Goal: Task Accomplishment & Management: Manage account settings

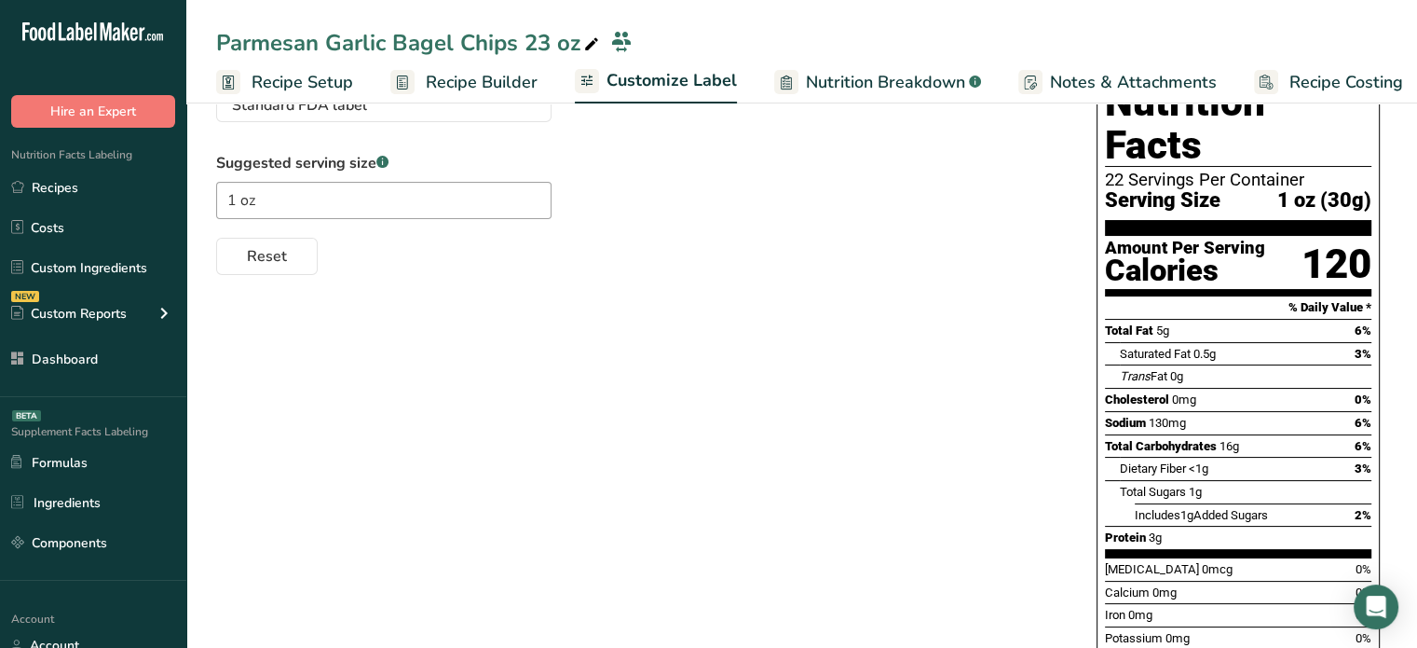
scroll to position [0, 2]
click at [130, 184] on link "Recipes" at bounding box center [93, 187] width 186 height 35
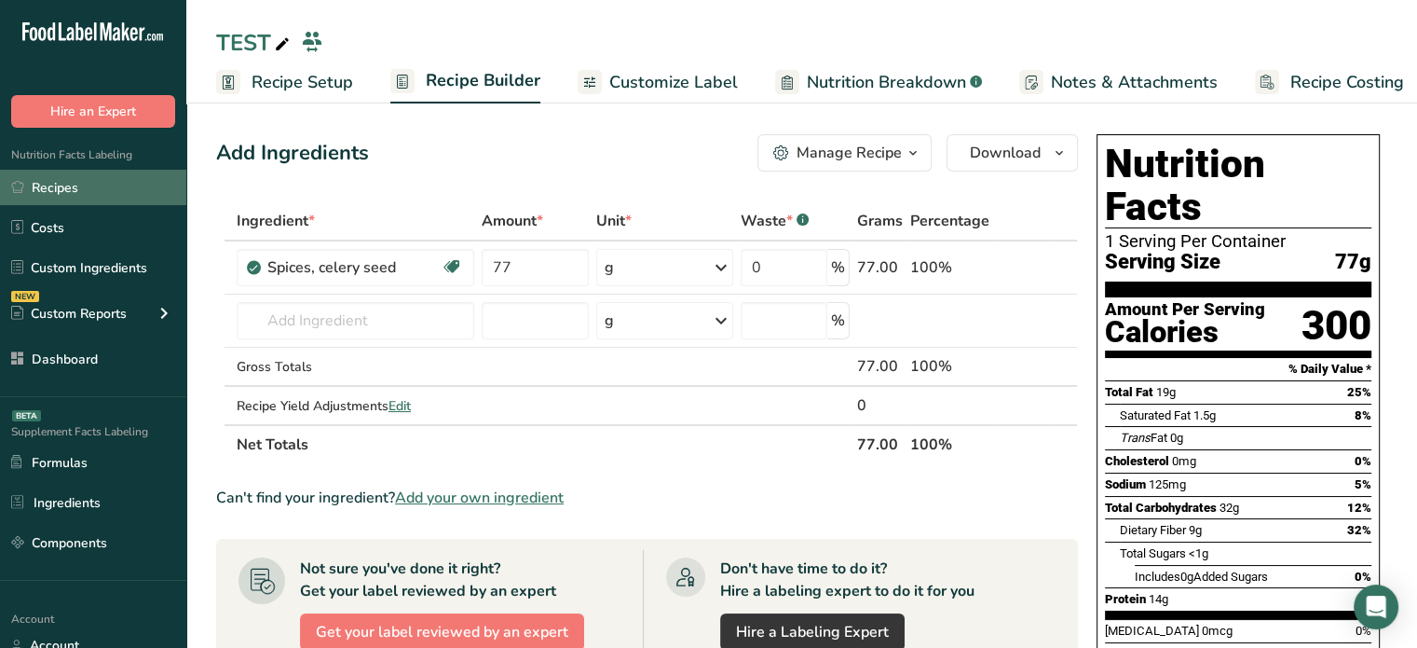
click at [160, 197] on link "Recipes" at bounding box center [93, 187] width 186 height 35
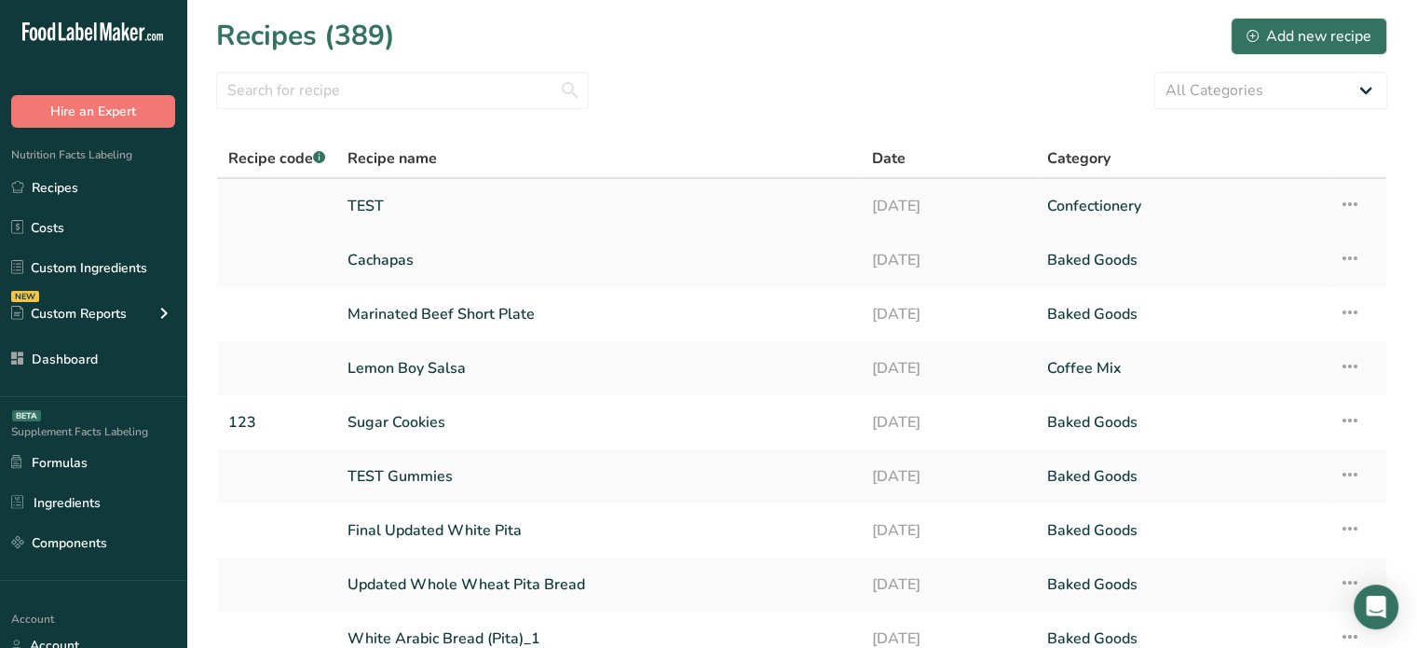
click at [1334, 202] on td "Recipe Setup Delete Recipe Duplicate Recipe Scale Recipe Save as Sub-Recipe .a-…" at bounding box center [1357, 206] width 59 height 54
click at [1353, 199] on icon at bounding box center [1350, 204] width 22 height 34
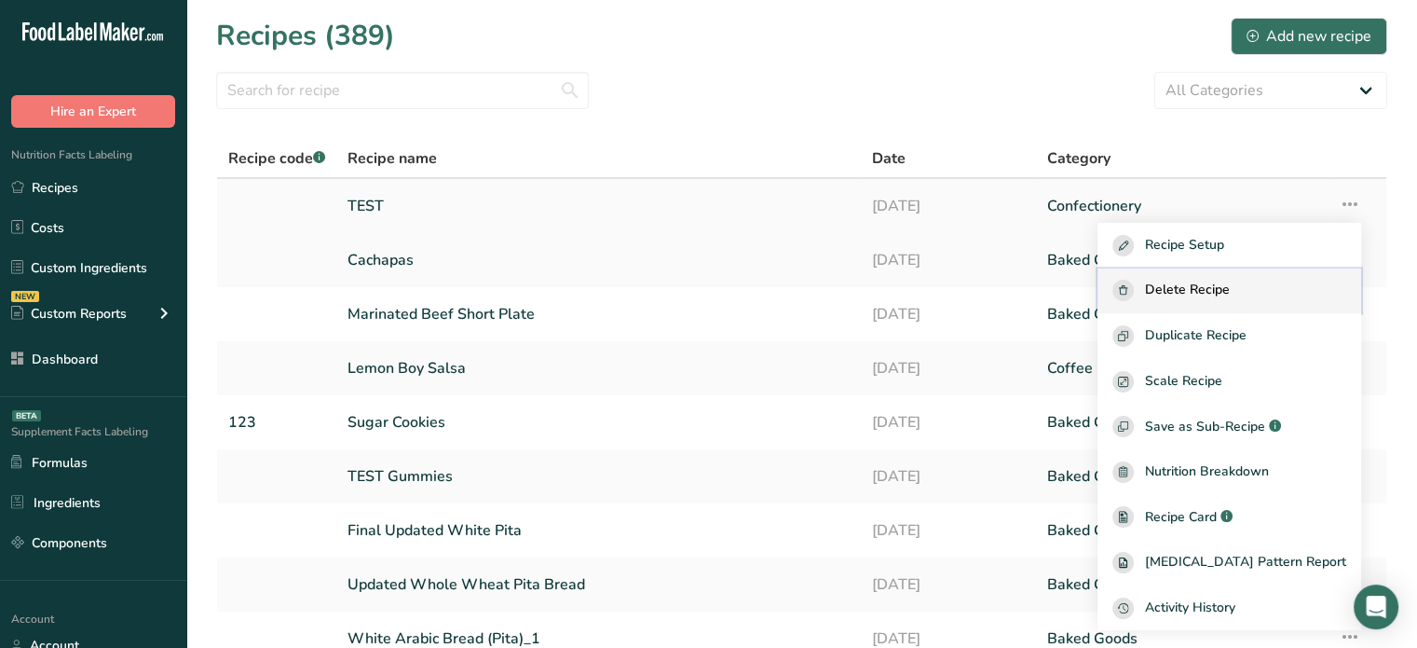
click at [1232, 303] on button "Delete Recipe" at bounding box center [1230, 291] width 264 height 46
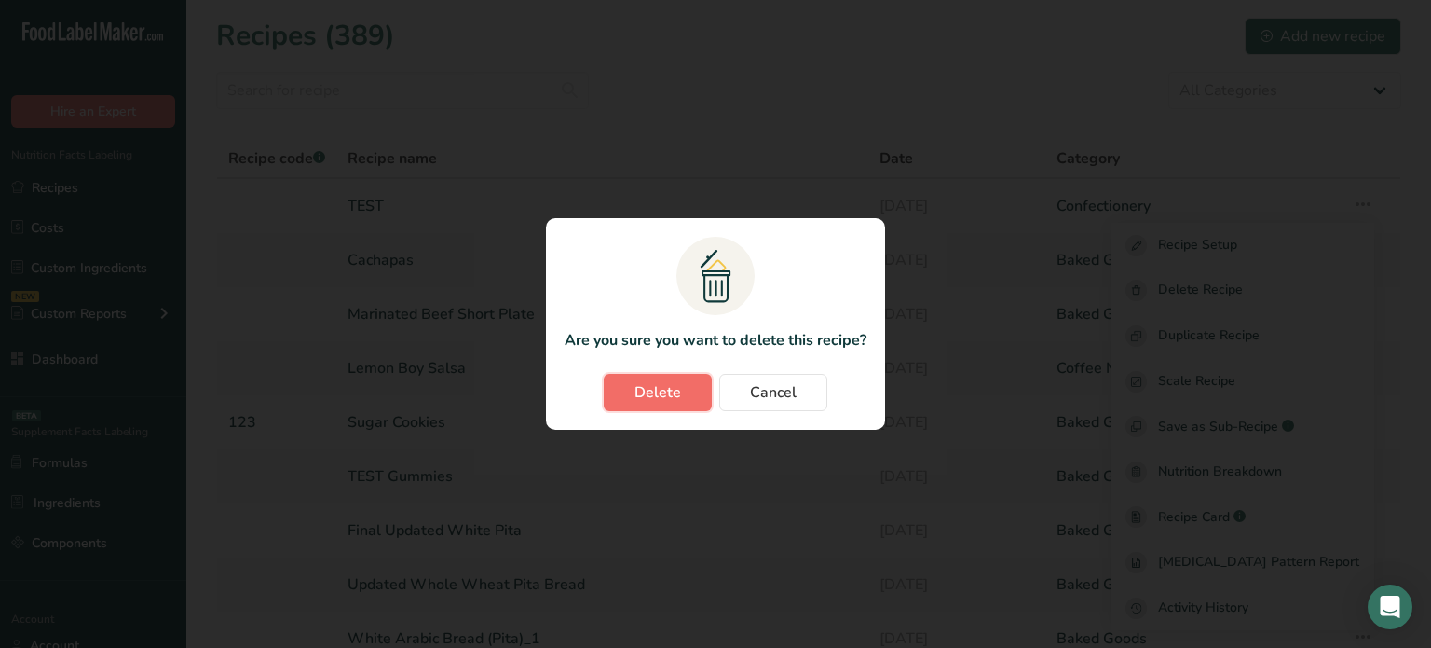
click at [698, 383] on button "Delete" at bounding box center [658, 392] width 108 height 37
